Goal: Task Accomplishment & Management: Manage account settings

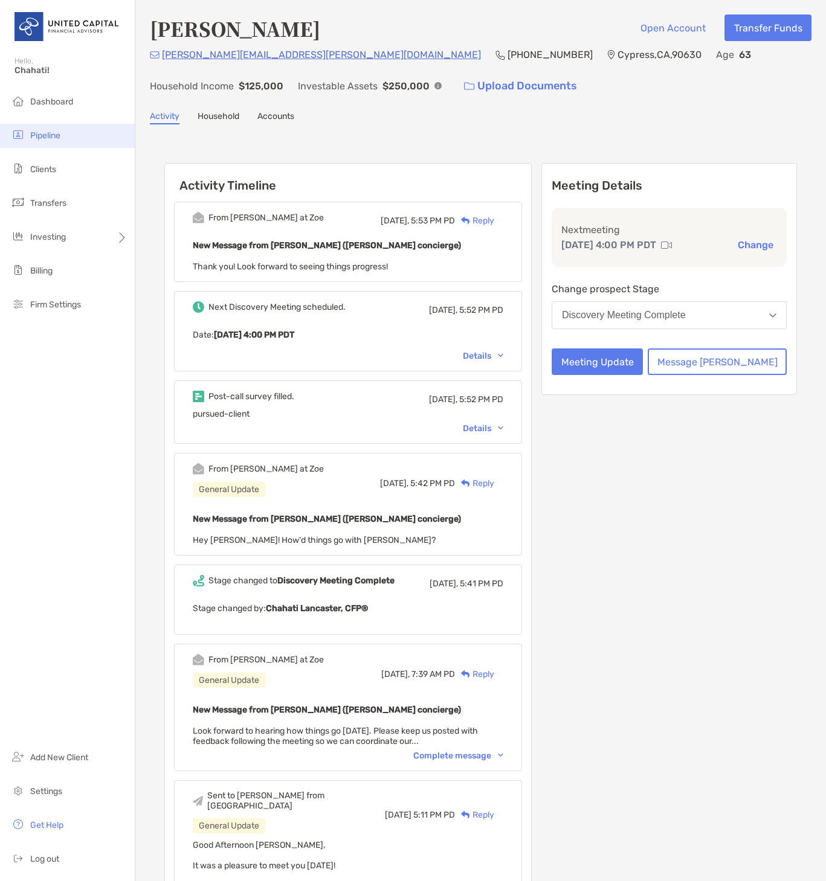
click at [35, 133] on span "Pipeline" at bounding box center [45, 135] width 30 height 10
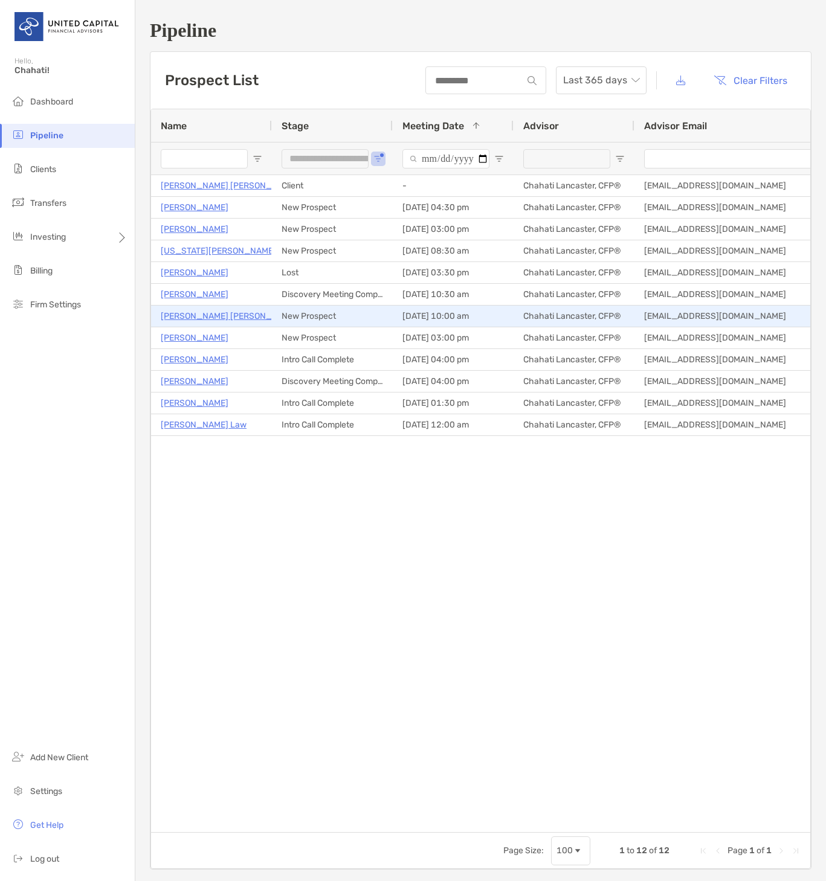
click at [189, 315] on p "[PERSON_NAME] [PERSON_NAME]" at bounding box center [229, 316] width 137 height 15
click at [194, 317] on p "[PERSON_NAME] [PERSON_NAME]" at bounding box center [229, 316] width 137 height 15
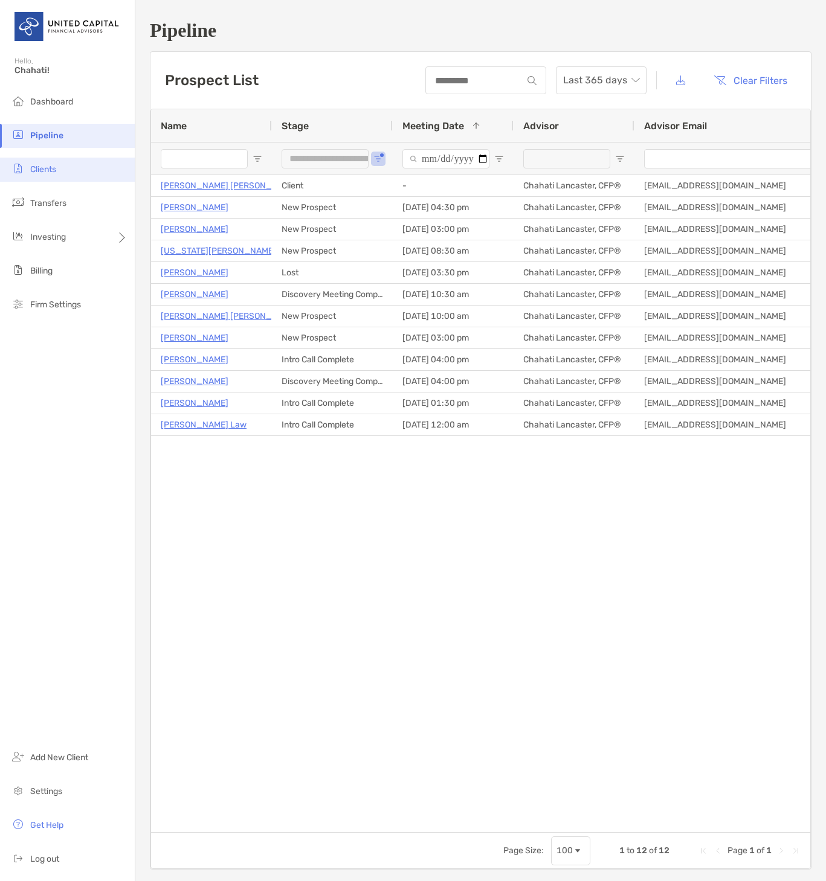
click at [47, 162] on li "Clients" at bounding box center [67, 170] width 135 height 24
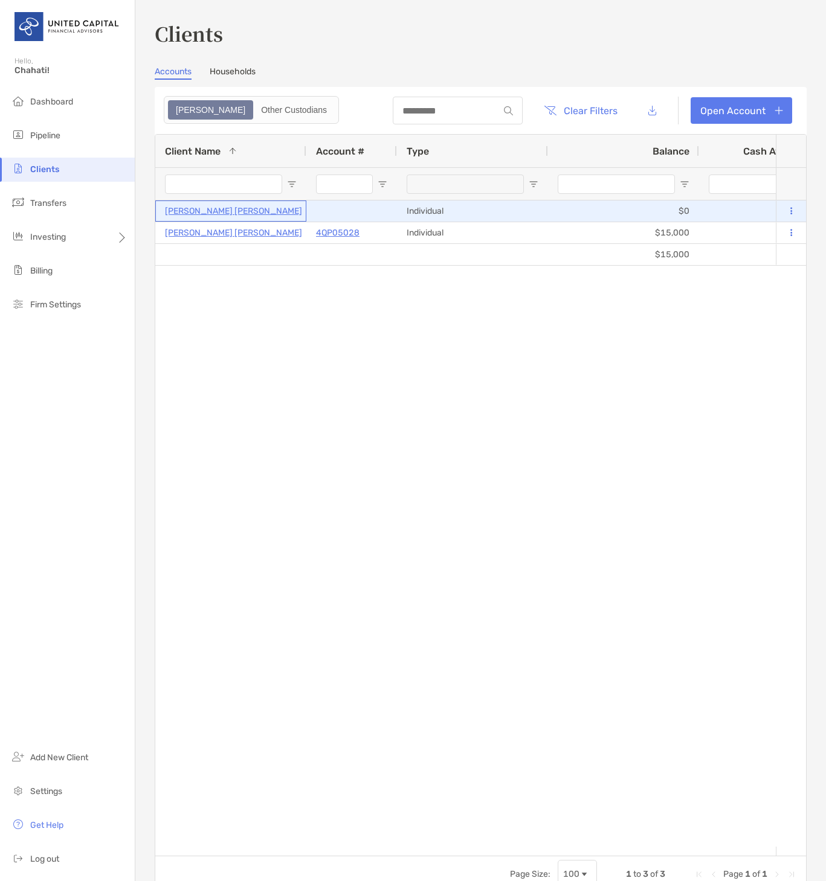
click at [217, 208] on p "[PERSON_NAME] [PERSON_NAME]" at bounding box center [233, 211] width 137 height 15
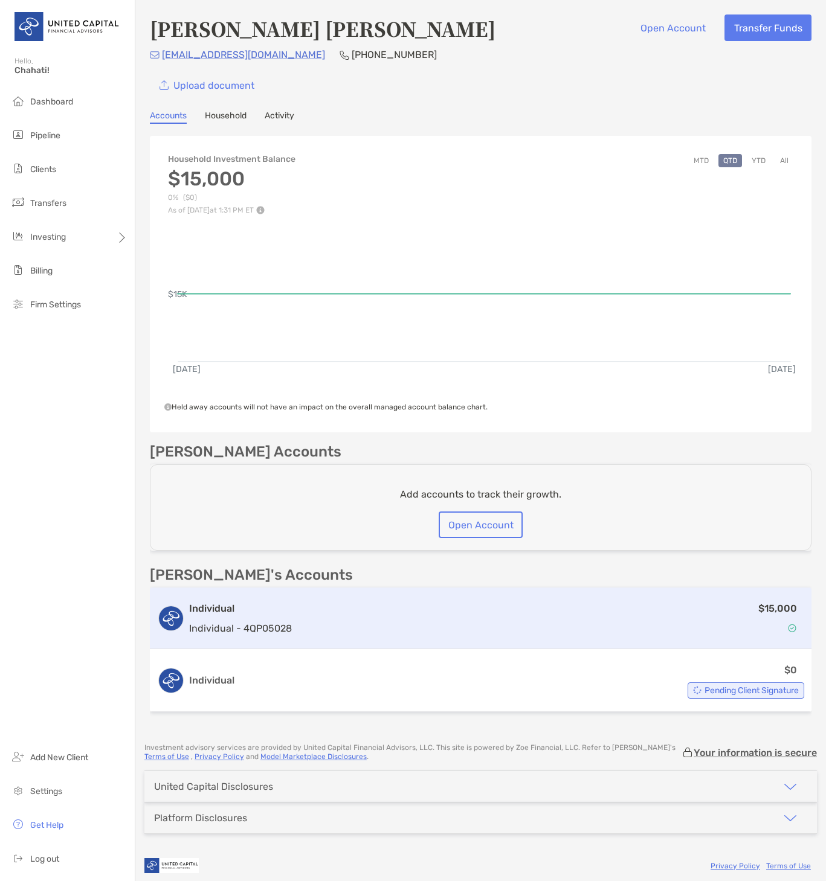
click at [384, 621] on div "$15,000" at bounding box center [550, 618] width 507 height 35
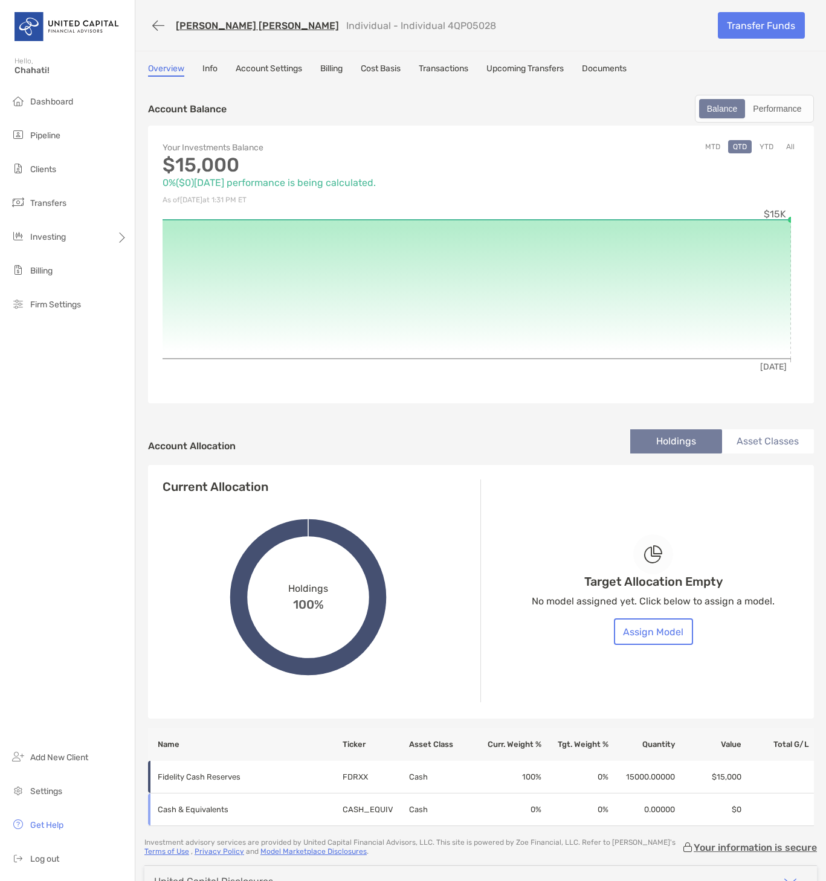
click at [376, 68] on link "Cost Basis" at bounding box center [381, 69] width 40 height 13
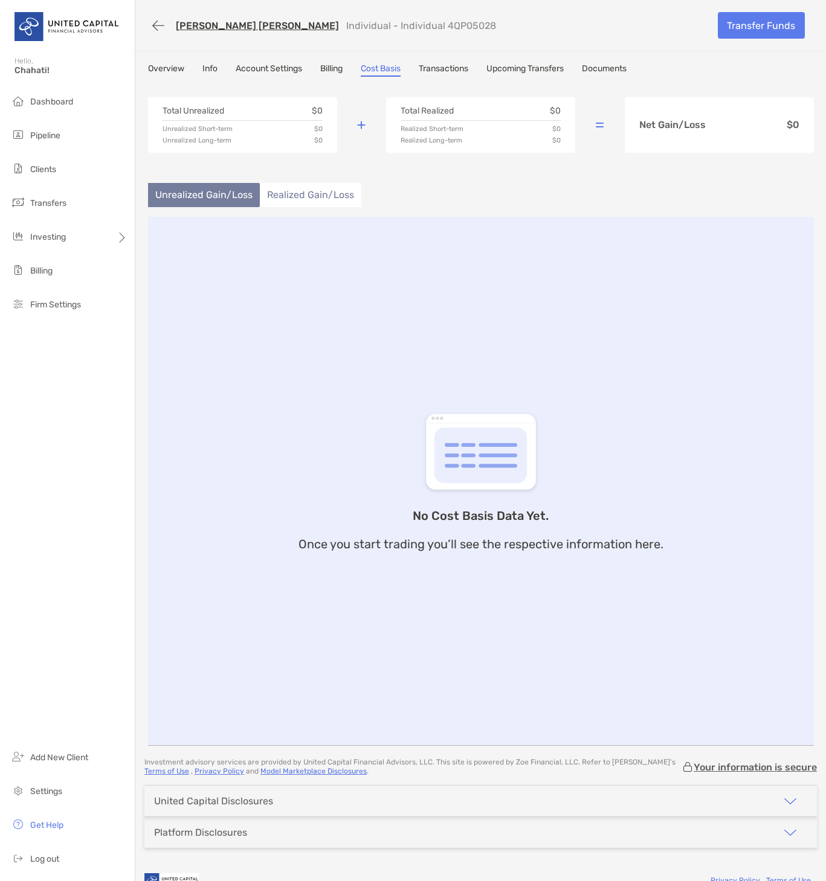
click at [458, 71] on link "Transactions" at bounding box center [444, 69] width 50 height 13
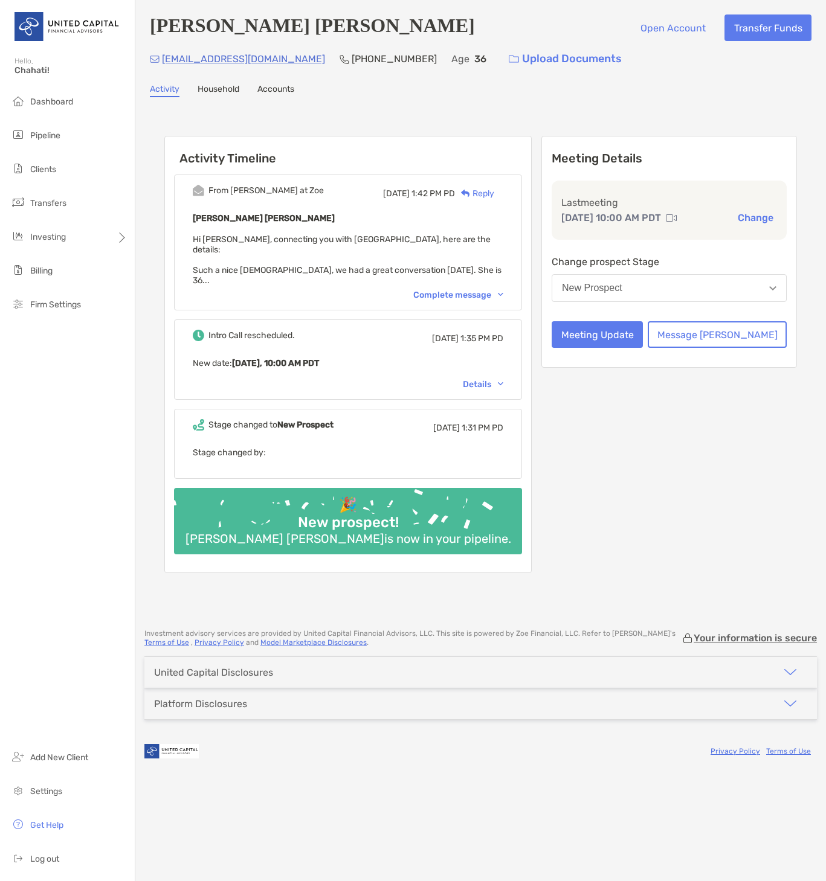
click at [492, 290] on div "Complete message" at bounding box center [458, 295] width 90 height 10
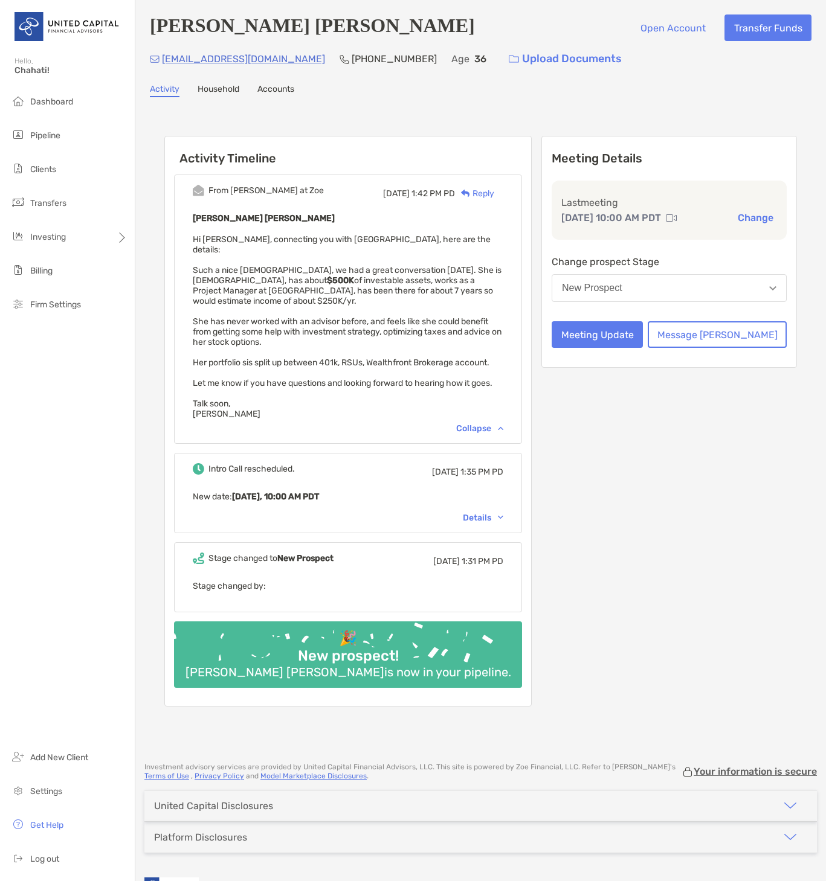
drag, startPoint x: 266, startPoint y: 59, endPoint x: 221, endPoint y: 67, distance: 45.4
click at [219, 65] on p "m.khorshidizade@gmail.com" at bounding box center [243, 58] width 163 height 15
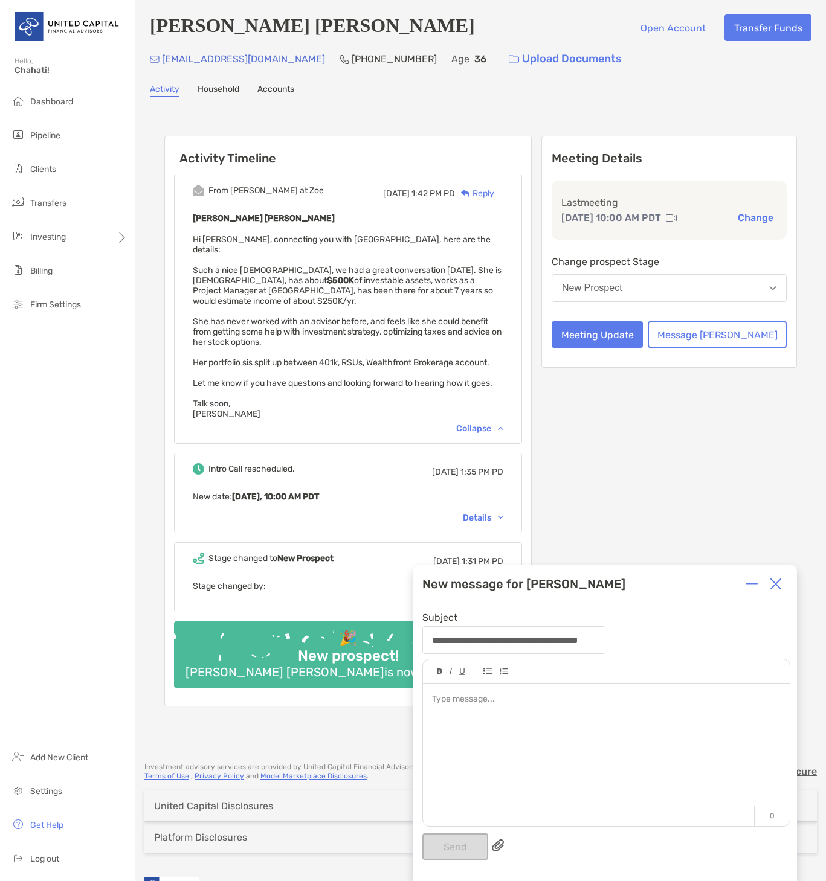
drag, startPoint x: 300, startPoint y: 60, endPoint x: 557, endPoint y: 259, distance: 325.5
click at [169, 62] on div "m.khorshidizade@gmail.com (650) 505-4405 Age 36 Upload Documents" at bounding box center [480, 59] width 661 height 26
drag, startPoint x: 729, startPoint y: 478, endPoint x: 772, endPoint y: 556, distance: 88.7
click at [730, 479] on div "Meeting Details Last meeting Oct 1, 10:00 AM PDT Change Change prospect Stage N…" at bounding box center [668, 421] width 255 height 571
click at [771, 585] on img at bounding box center [775, 584] width 12 height 12
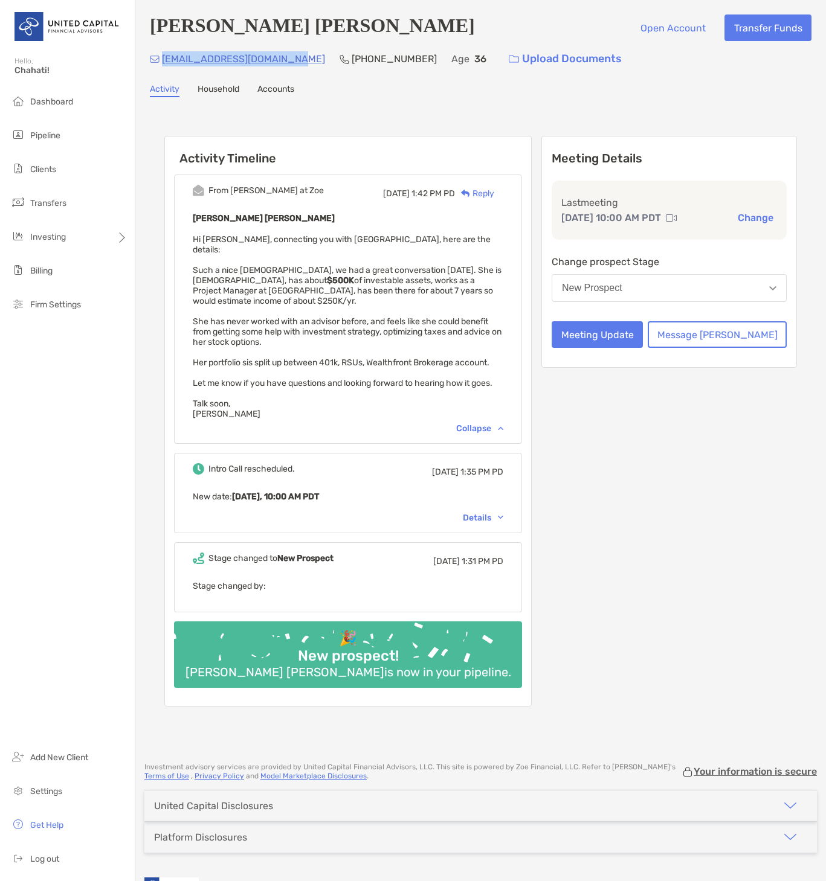
drag, startPoint x: 295, startPoint y: 60, endPoint x: 165, endPoint y: 65, distance: 130.5
click at [165, 65] on div "m.khorshidizade@gmail.com (650) 505-4405 Age 36 Upload Documents" at bounding box center [480, 59] width 661 height 26
copy p "[EMAIL_ADDRESS][DOMAIN_NAME]"
click at [669, 291] on button "New Prospect" at bounding box center [668, 288] width 235 height 28
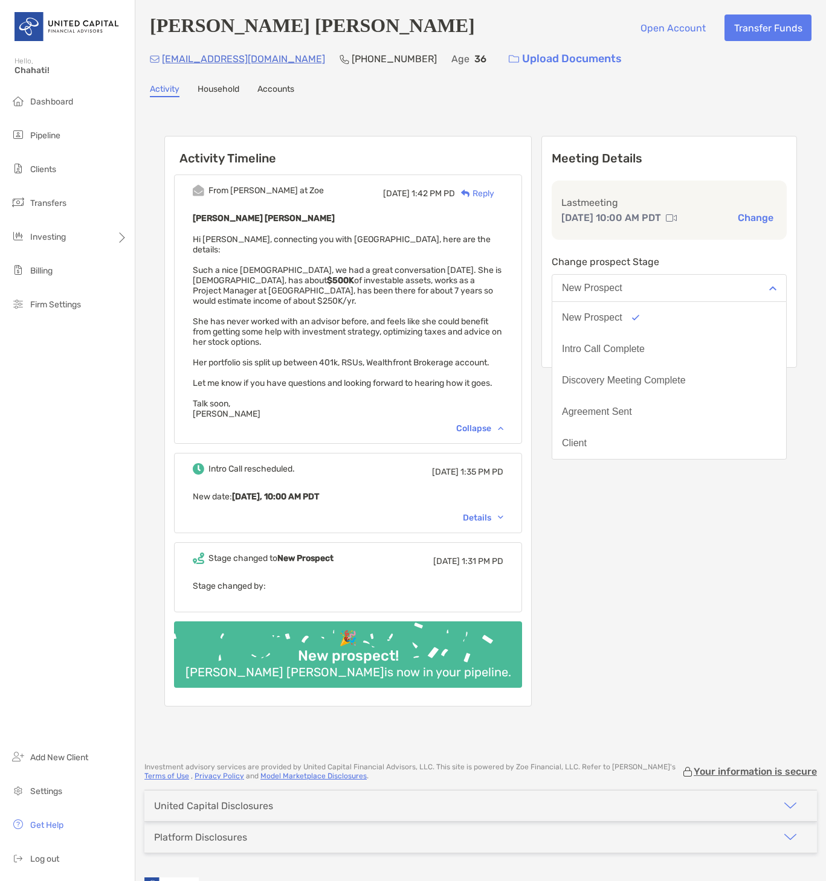
click at [661, 246] on div "Meeting Details Last meeting Oct 1, 10:00 AM PDT Change Change prospect Stage N…" at bounding box center [668, 252] width 255 height 232
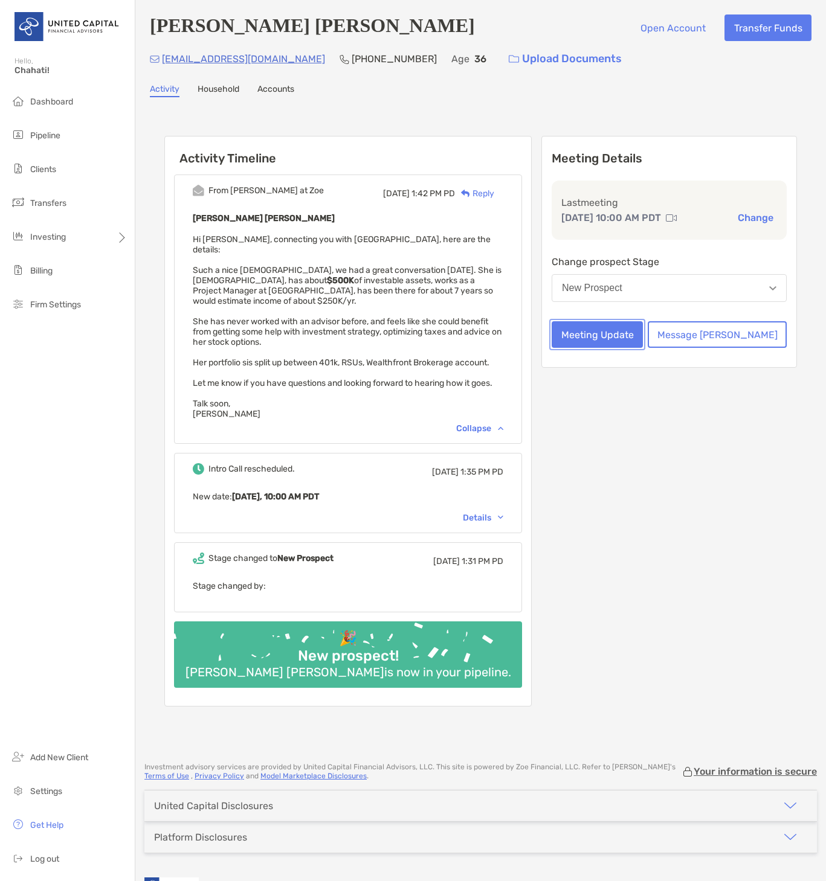
click at [621, 336] on button "Meeting Update" at bounding box center [596, 334] width 91 height 27
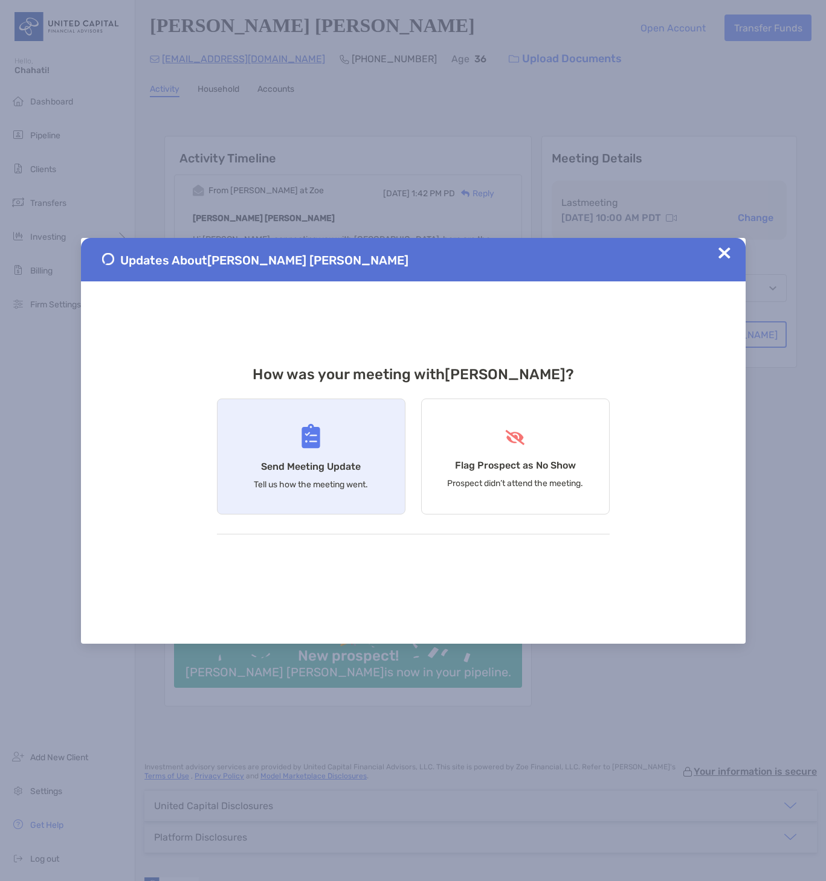
click at [329, 455] on div "Send Meeting Update Tell us how the meeting went." at bounding box center [311, 457] width 188 height 116
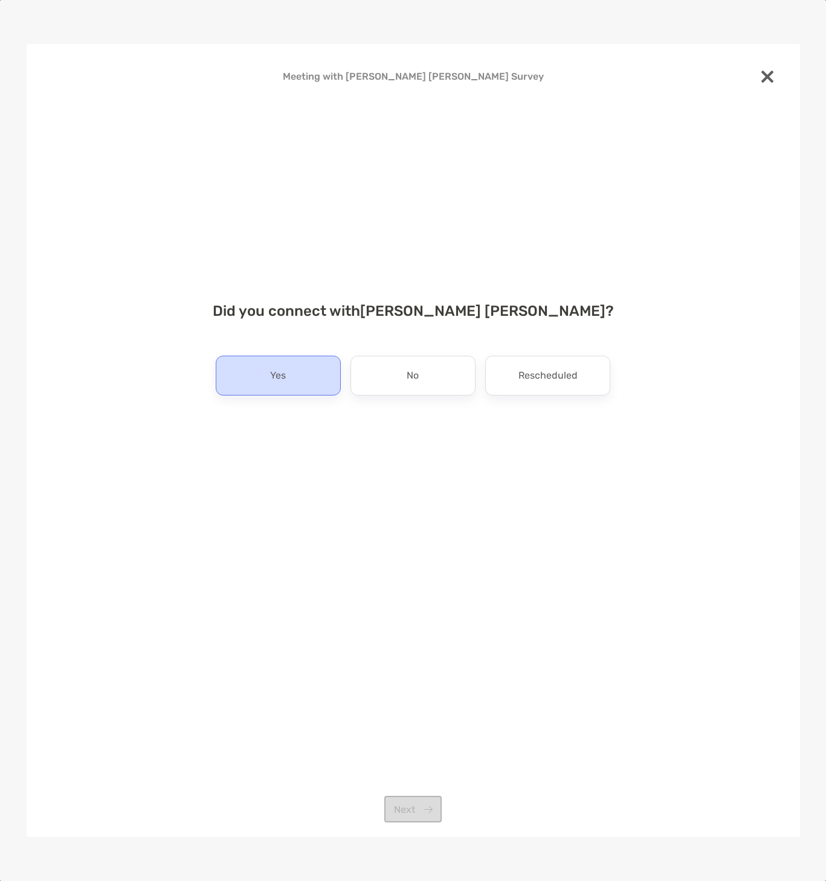
click at [302, 381] on div "Yes" at bounding box center [278, 376] width 125 height 40
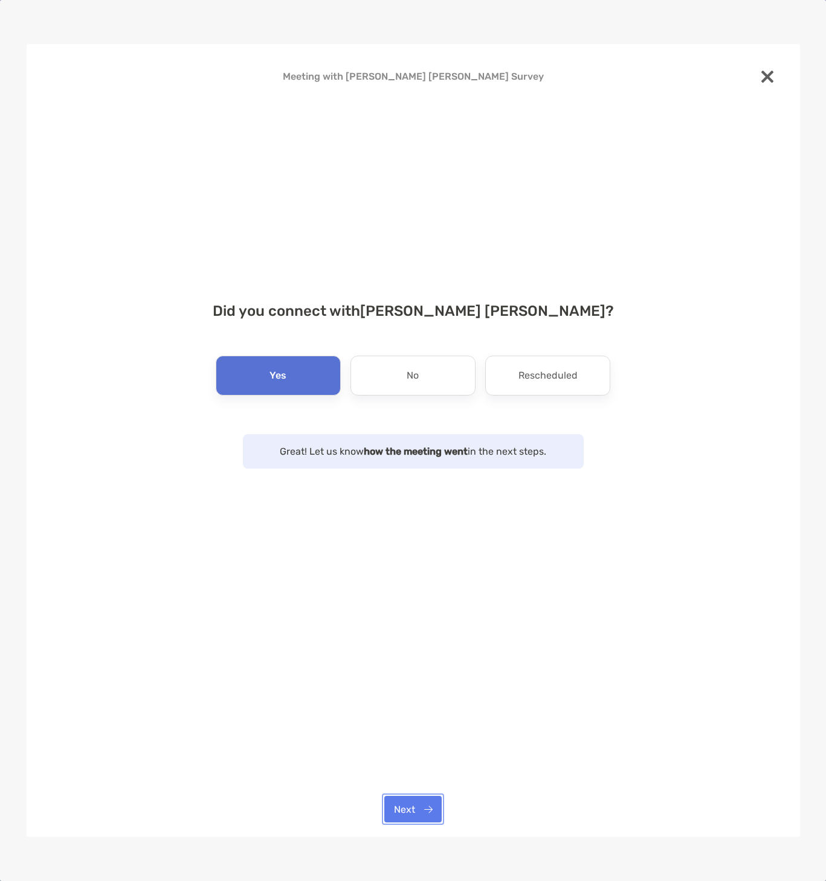
click at [414, 809] on button "Next" at bounding box center [412, 809] width 57 height 27
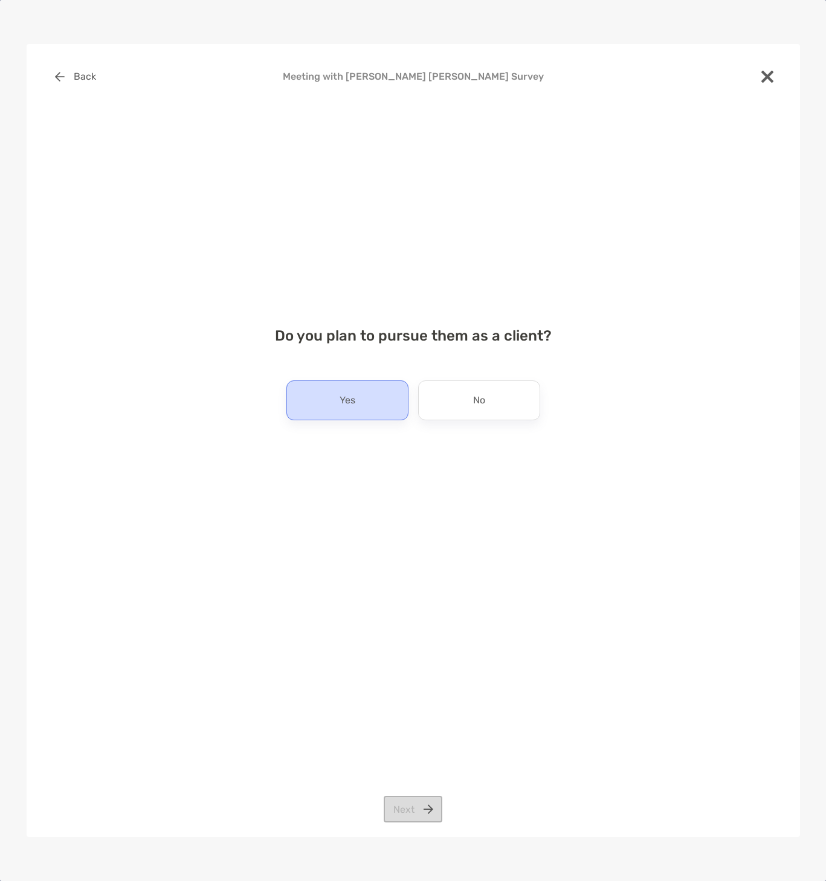
click at [347, 400] on p "Yes" at bounding box center [347, 400] width 16 height 19
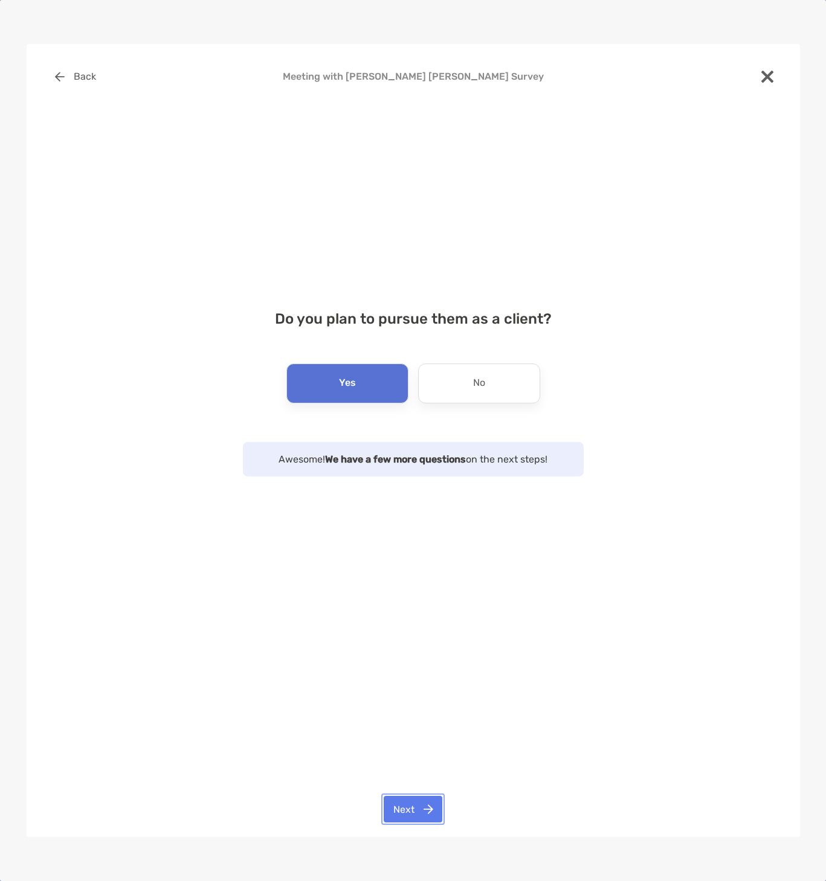
click at [403, 809] on button "Next" at bounding box center [413, 809] width 59 height 27
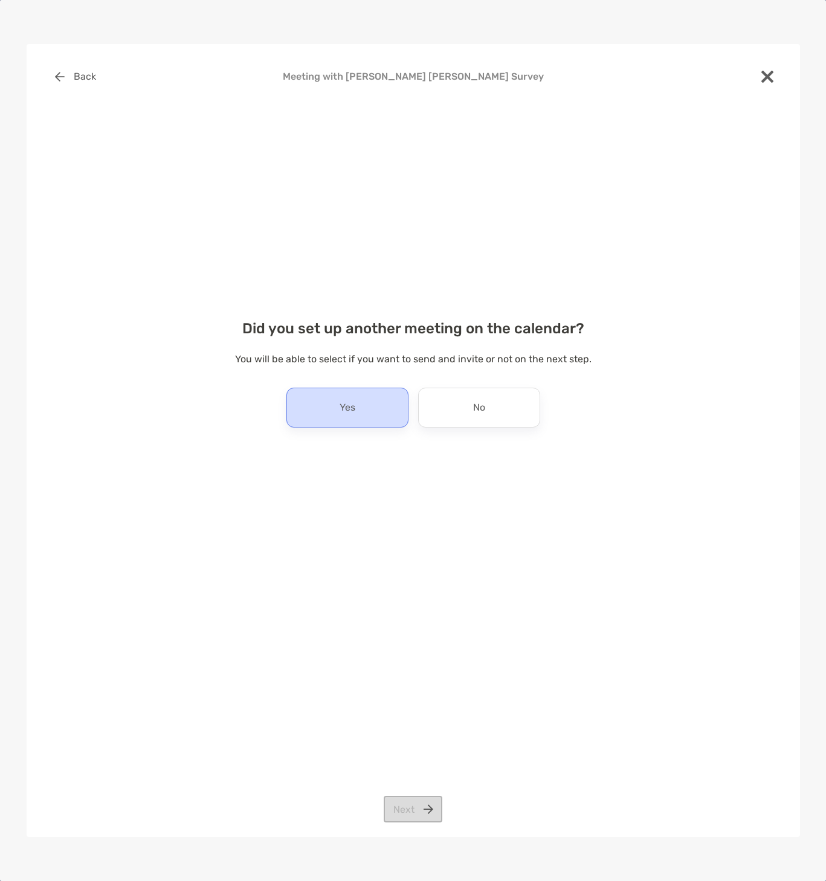
click at [361, 412] on div "Yes" at bounding box center [347, 408] width 122 height 40
click at [417, 804] on button "Next" at bounding box center [413, 809] width 59 height 27
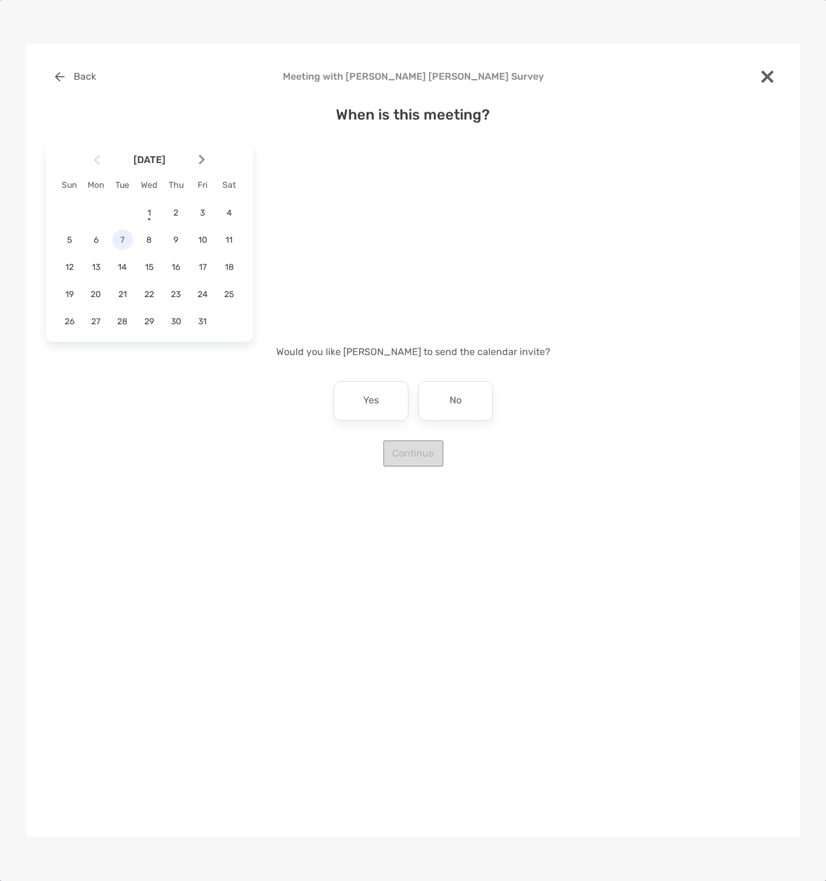
click at [123, 240] on span "7" at bounding box center [122, 240] width 21 height 10
click at [308, 214] on div "3:00 pm" at bounding box center [314, 216] width 81 height 28
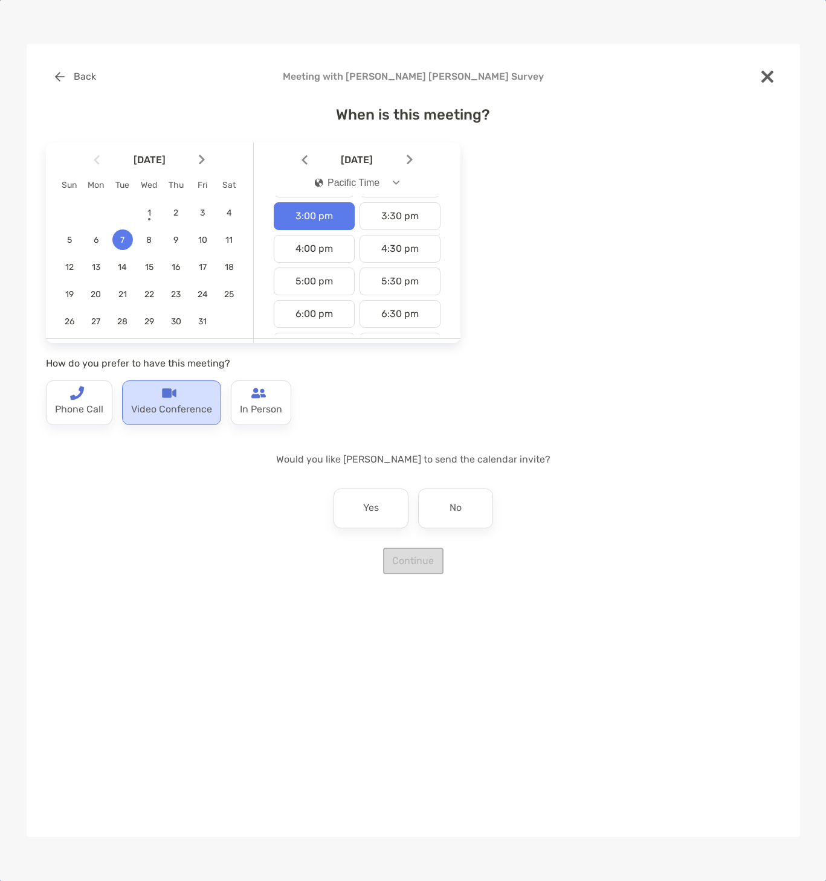
click at [158, 405] on p "Video Conference" at bounding box center [171, 409] width 81 height 19
click at [461, 511] on div "No" at bounding box center [455, 509] width 75 height 40
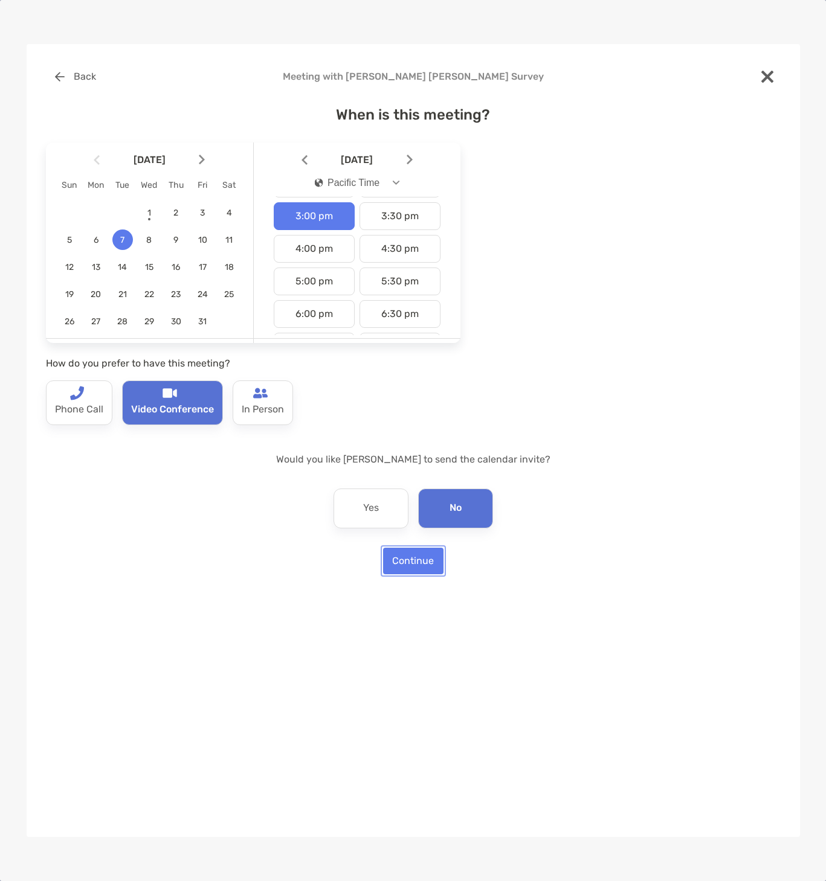
click at [424, 557] on button "Continue" at bounding box center [413, 561] width 60 height 27
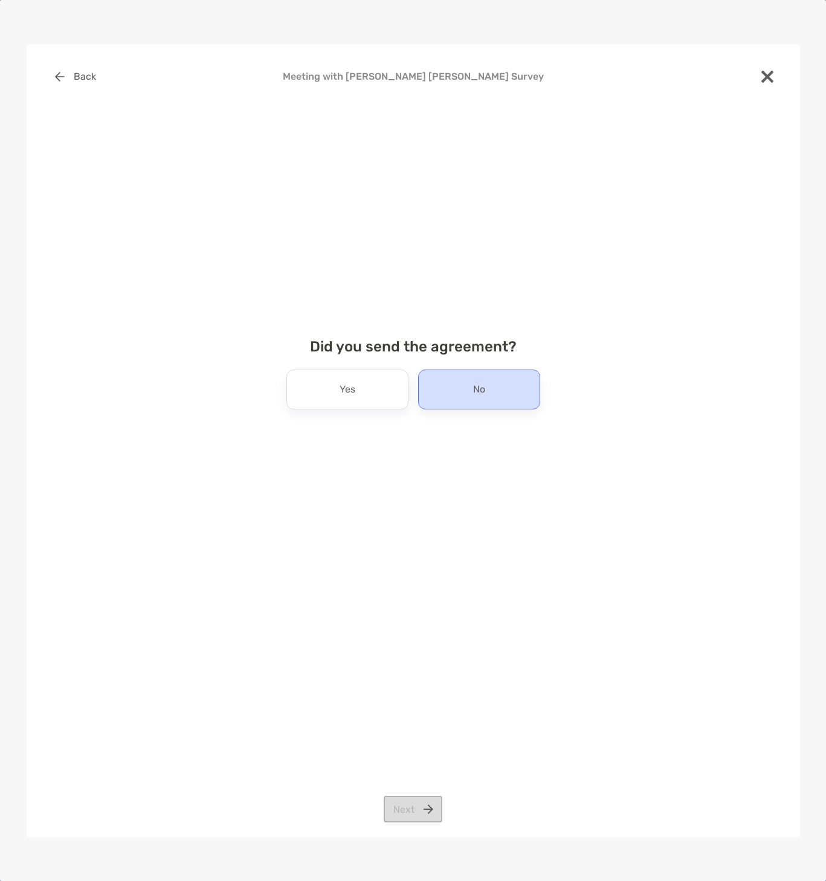
click at [512, 389] on div "No" at bounding box center [479, 390] width 122 height 40
click at [424, 811] on button "Next" at bounding box center [413, 809] width 59 height 27
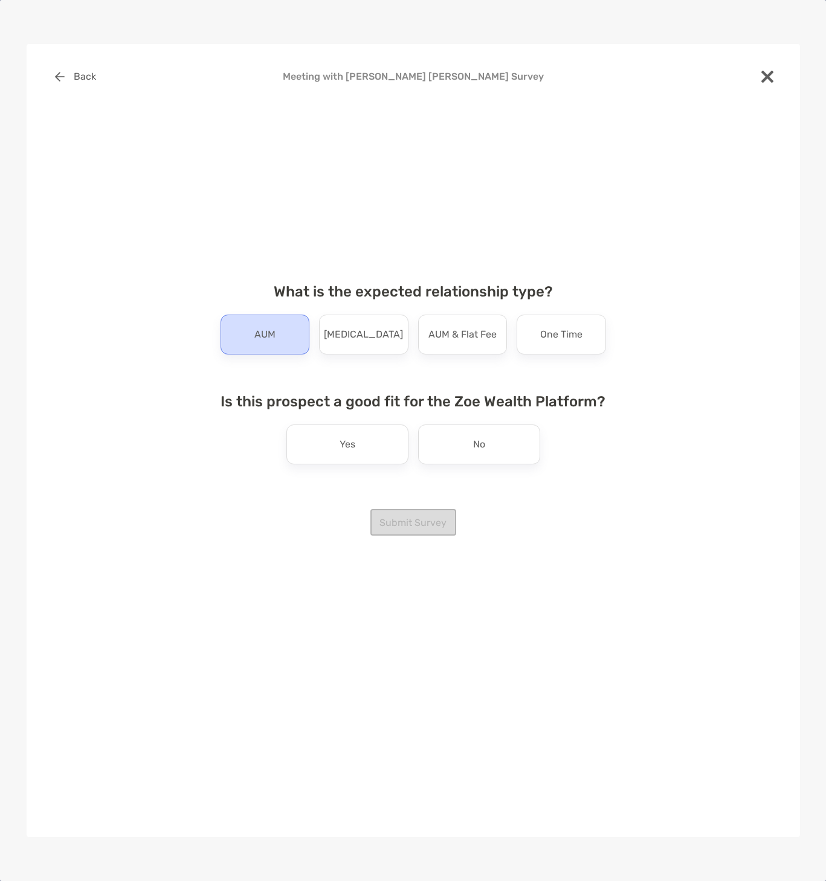
click at [260, 342] on p "AUM" at bounding box center [264, 334] width 21 height 19
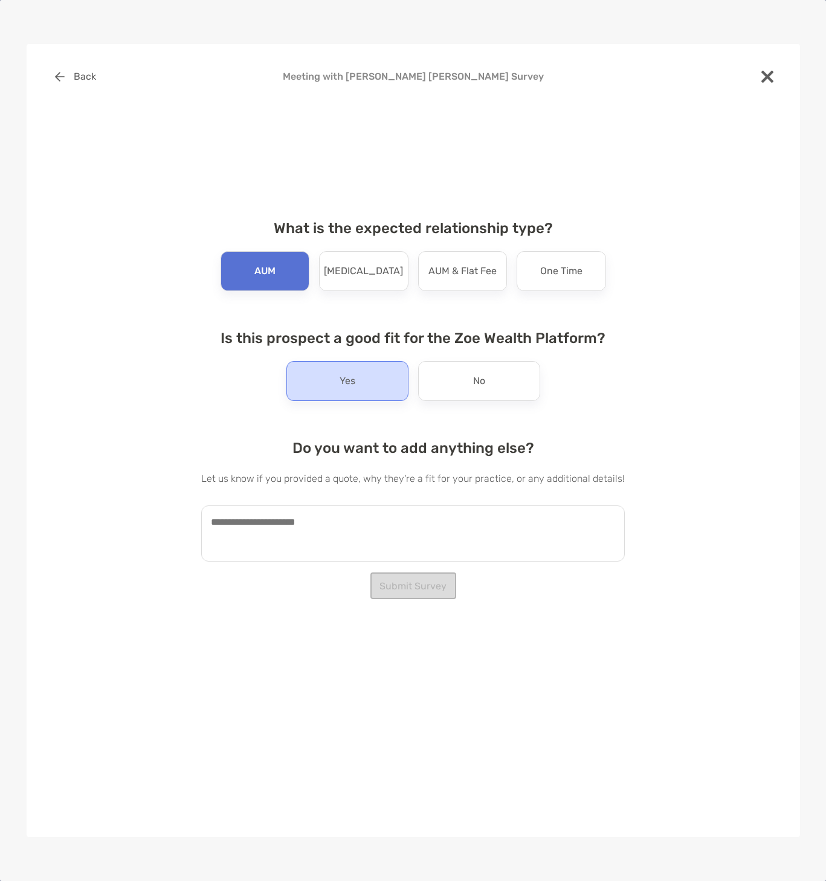
click at [350, 373] on p "Yes" at bounding box center [347, 380] width 16 height 19
click at [344, 522] on textarea at bounding box center [412, 534] width 423 height 56
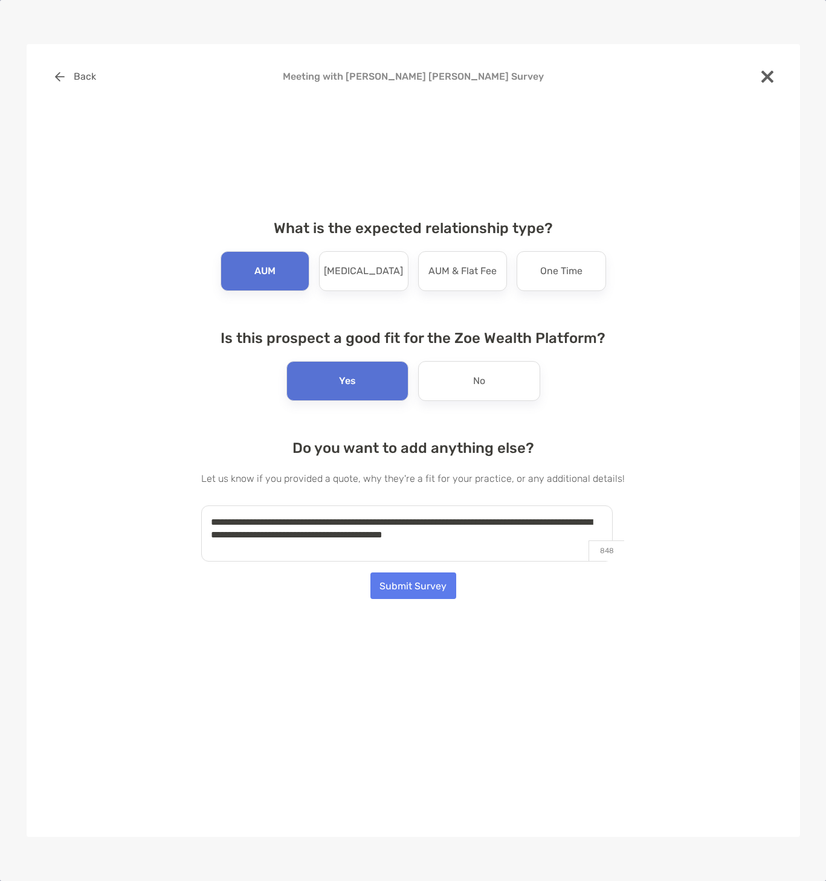
click at [354, 519] on textarea "**********" at bounding box center [406, 534] width 411 height 56
type textarea "**********"
click at [397, 585] on button "Submit Survey" at bounding box center [413, 586] width 86 height 27
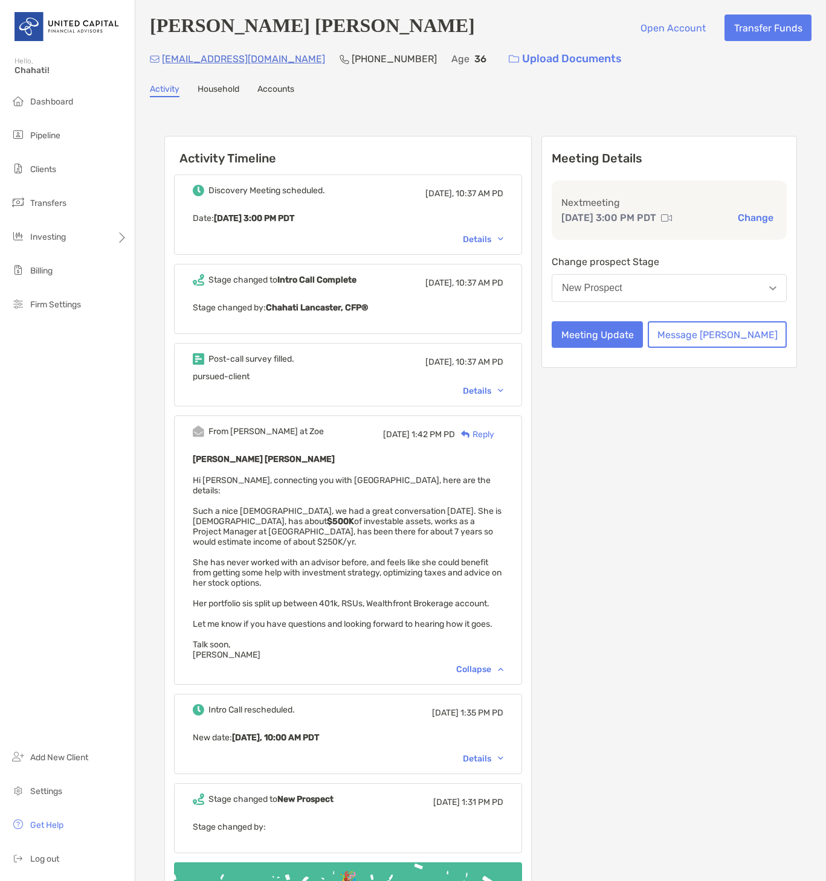
click at [503, 242] on div "Details" at bounding box center [483, 239] width 40 height 10
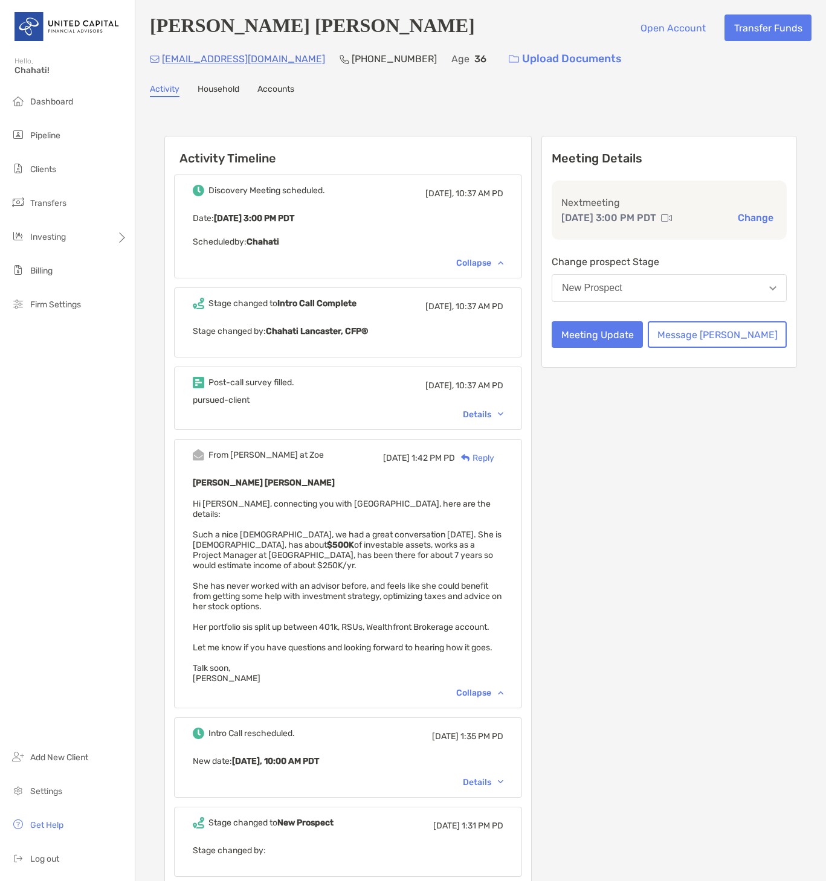
click at [503, 264] on div "Collapse" at bounding box center [479, 263] width 47 height 10
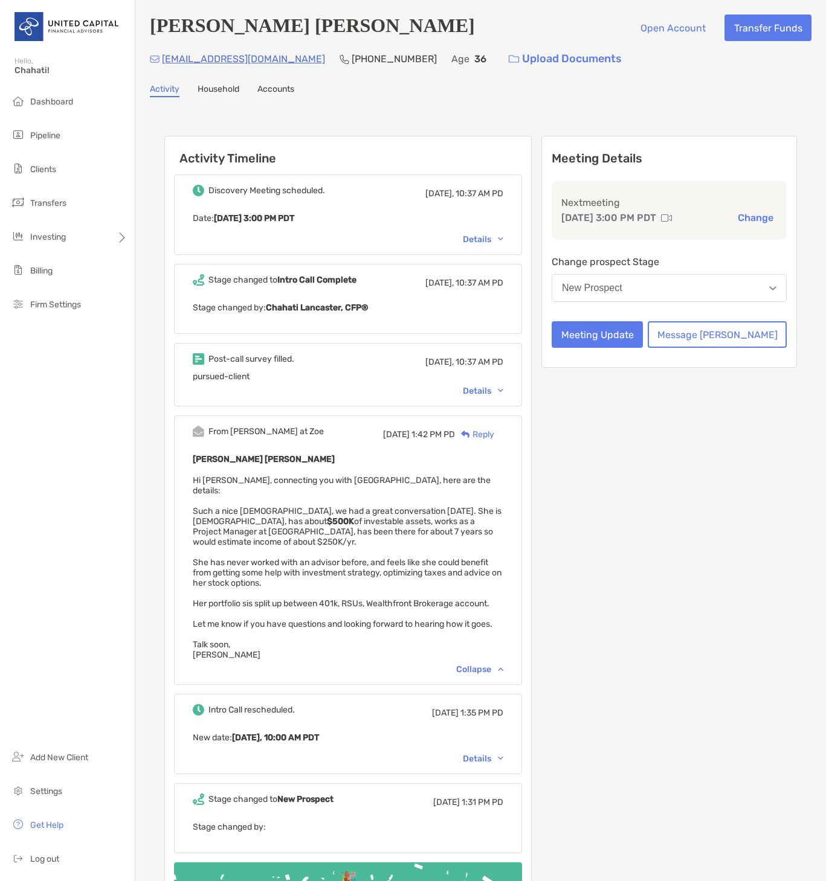
click at [506, 254] on div "Discovery Meeting scheduled. Today, 10:37 AM PD Date : Tue, Oct 7 3:00 PM PDT D…" at bounding box center [348, 215] width 348 height 80
click at [503, 390] on div "Details" at bounding box center [483, 391] width 40 height 10
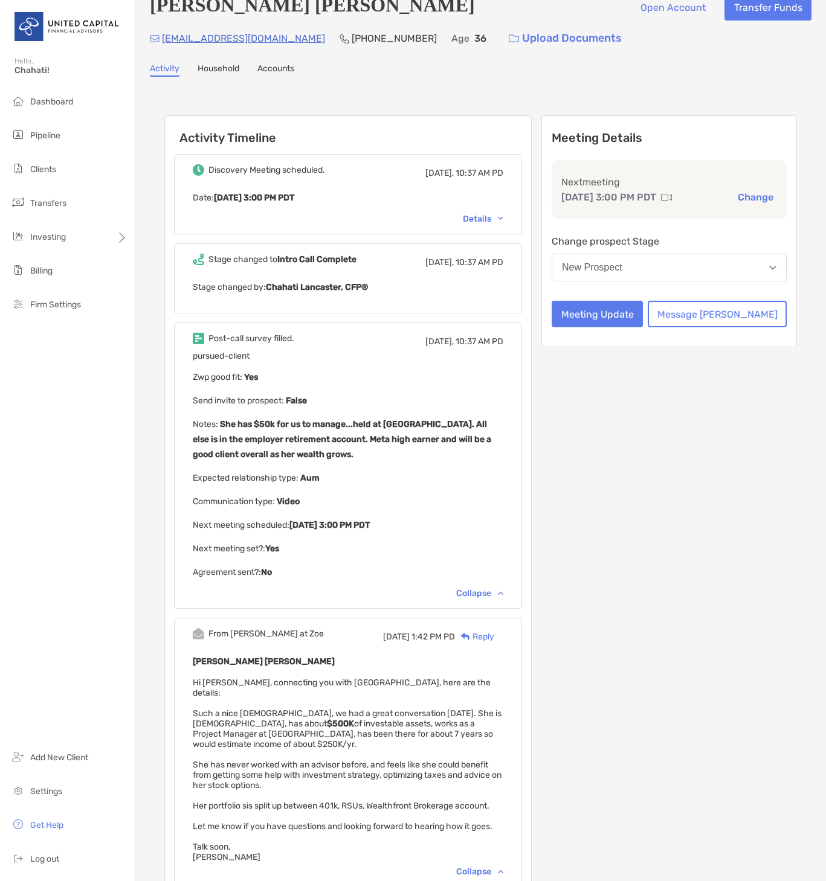
scroll to position [0, 0]
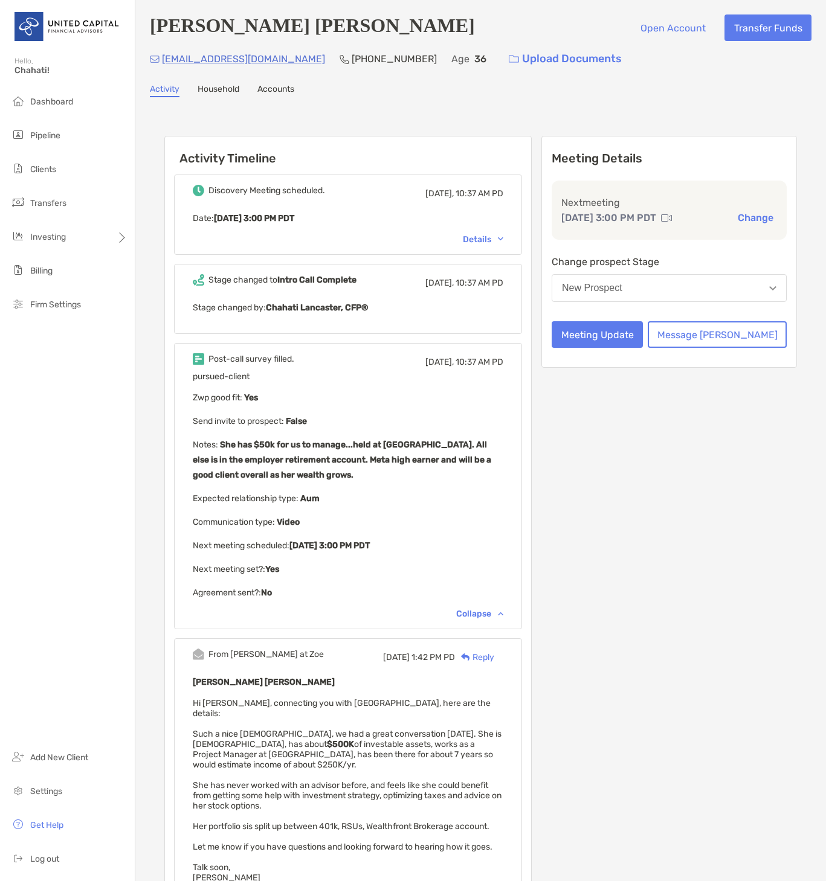
click at [636, 499] on div "Meeting Details Next meeting Oct 7, 3:00 PM PDT Change Change prospect Stage Ne…" at bounding box center [668, 653] width 255 height 1035
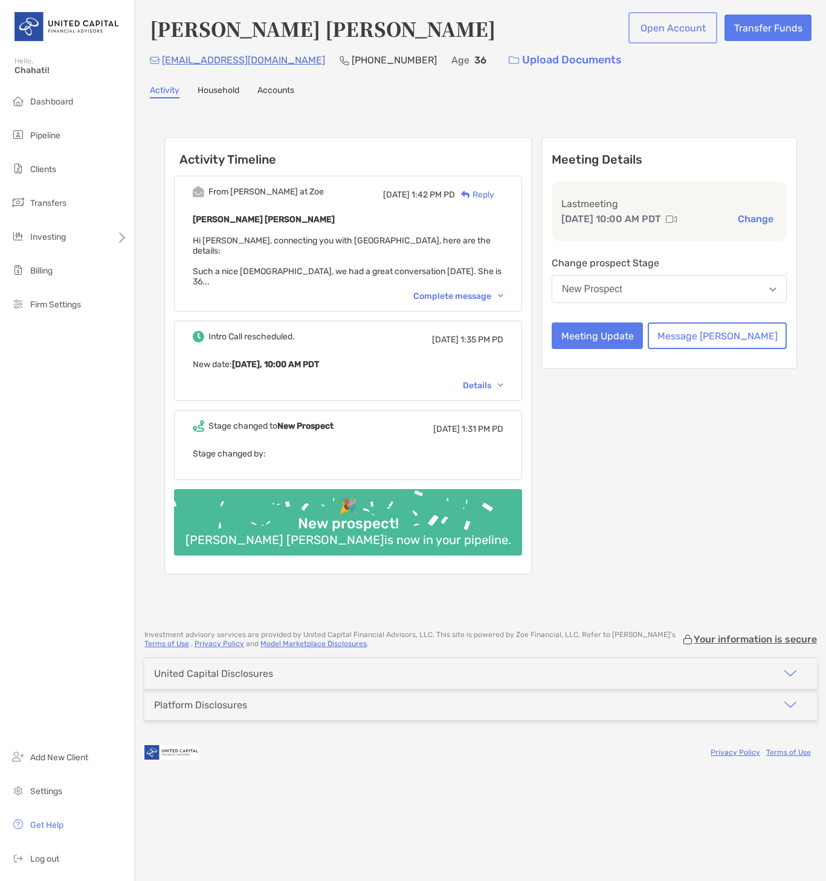
click at [664, 30] on button "Open Account" at bounding box center [673, 27] width 84 height 27
